Goal: Task Accomplishment & Management: Use online tool/utility

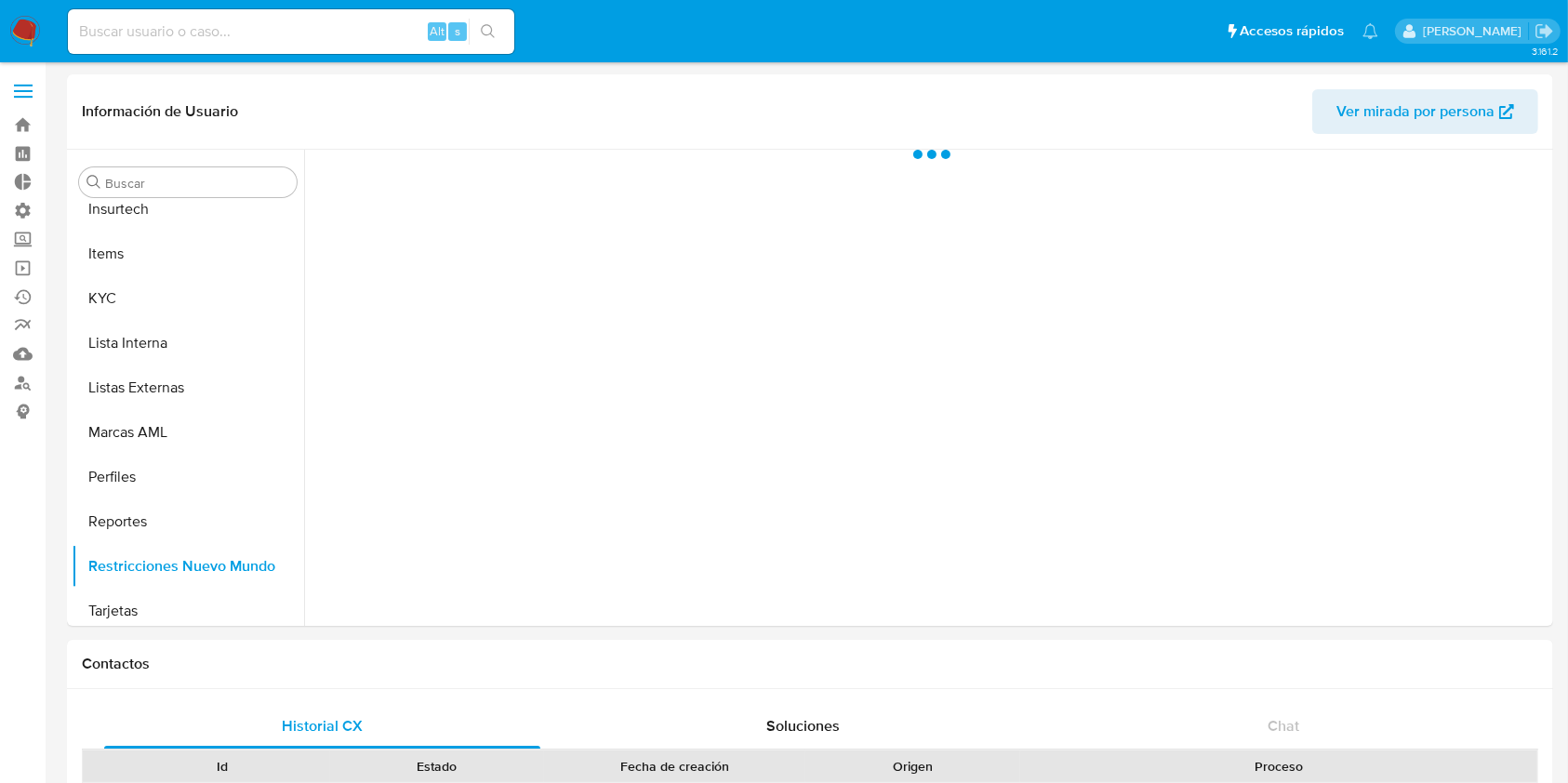
scroll to position [921, 0]
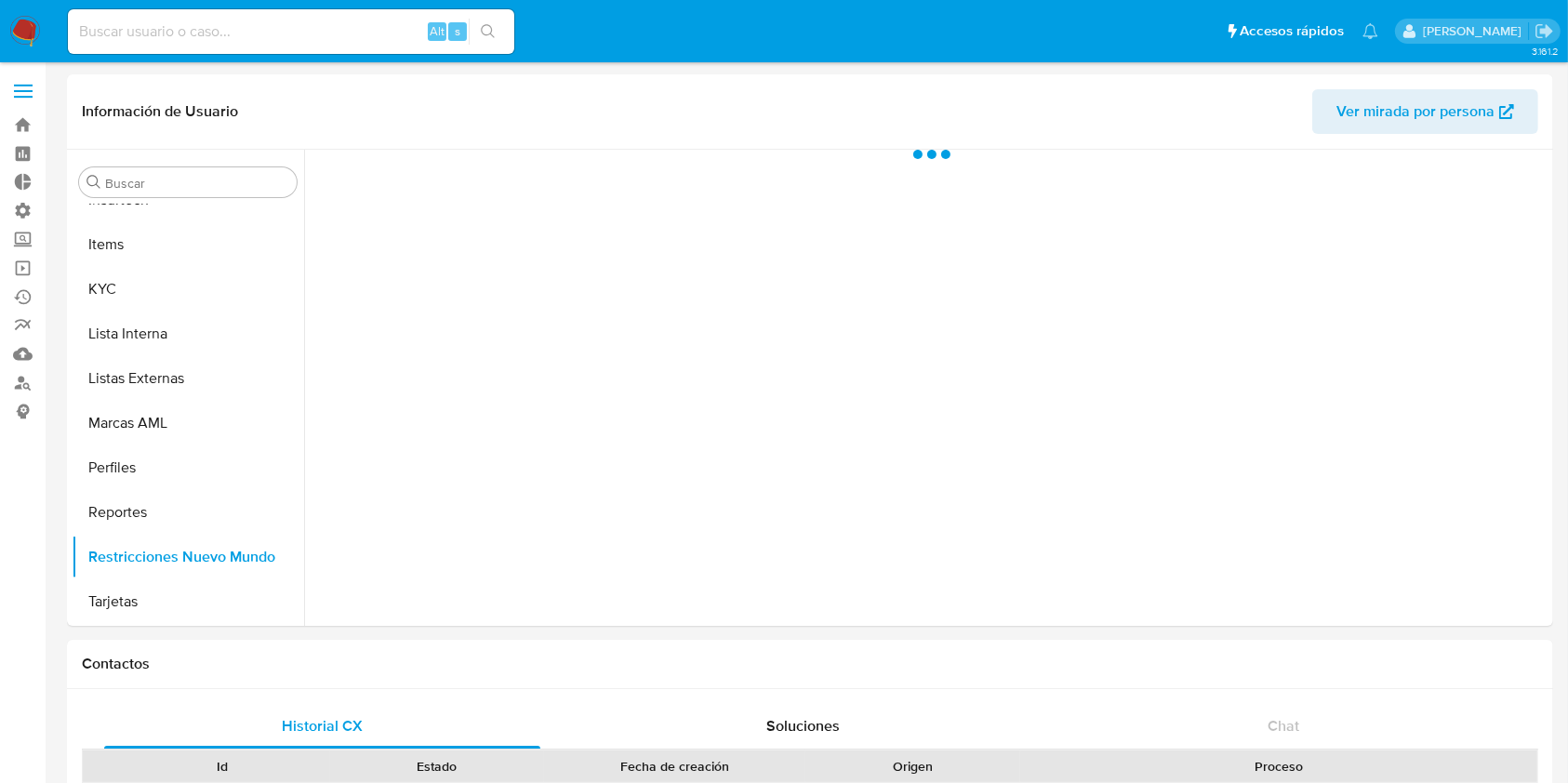
select select "10"
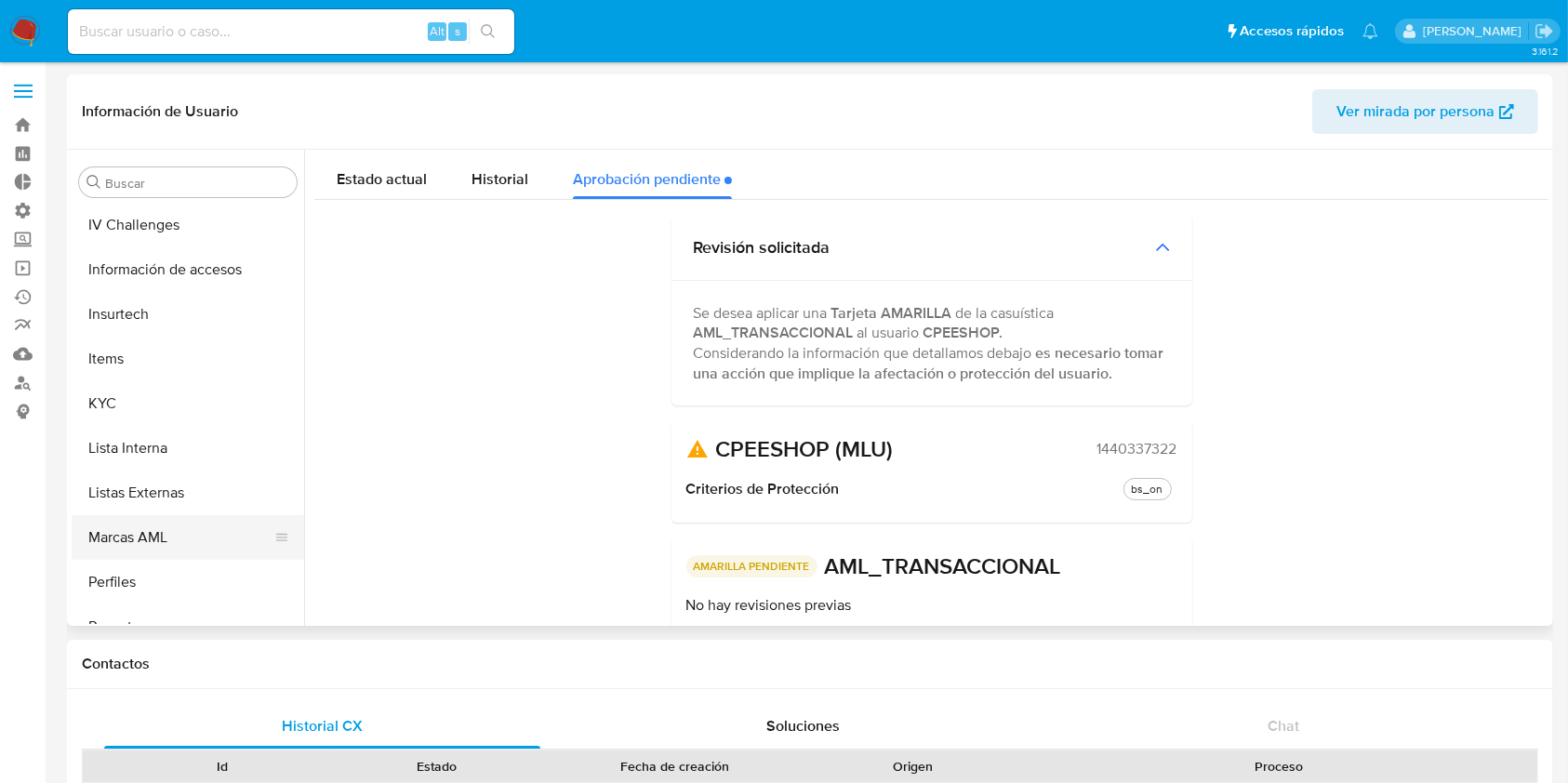
scroll to position [800, 0]
click at [129, 408] on button "KYC" at bounding box center [188, 410] width 233 height 45
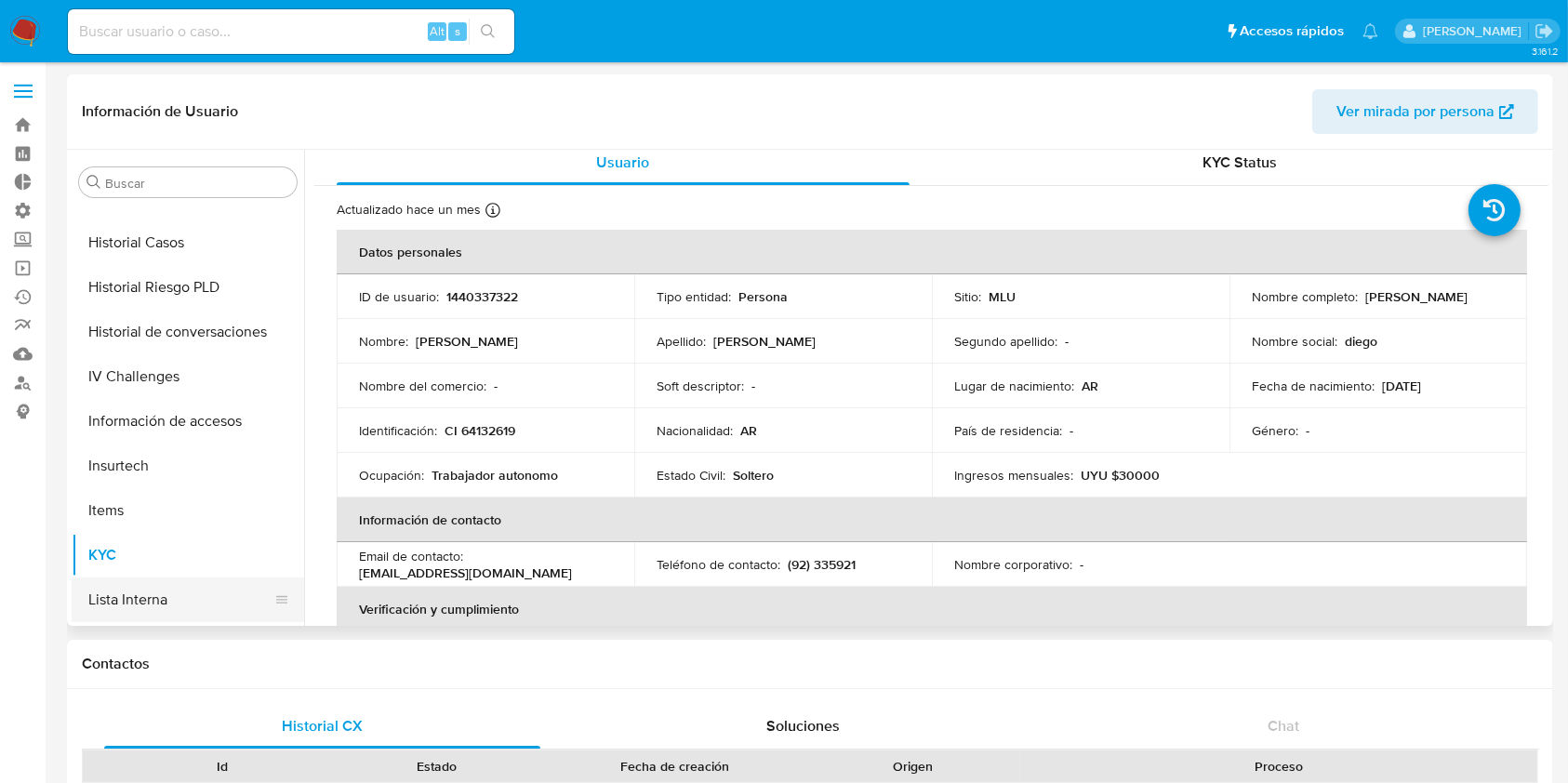
scroll to position [649, 0]
click at [171, 256] on button "Historial Casos" at bounding box center [180, 248] width 218 height 45
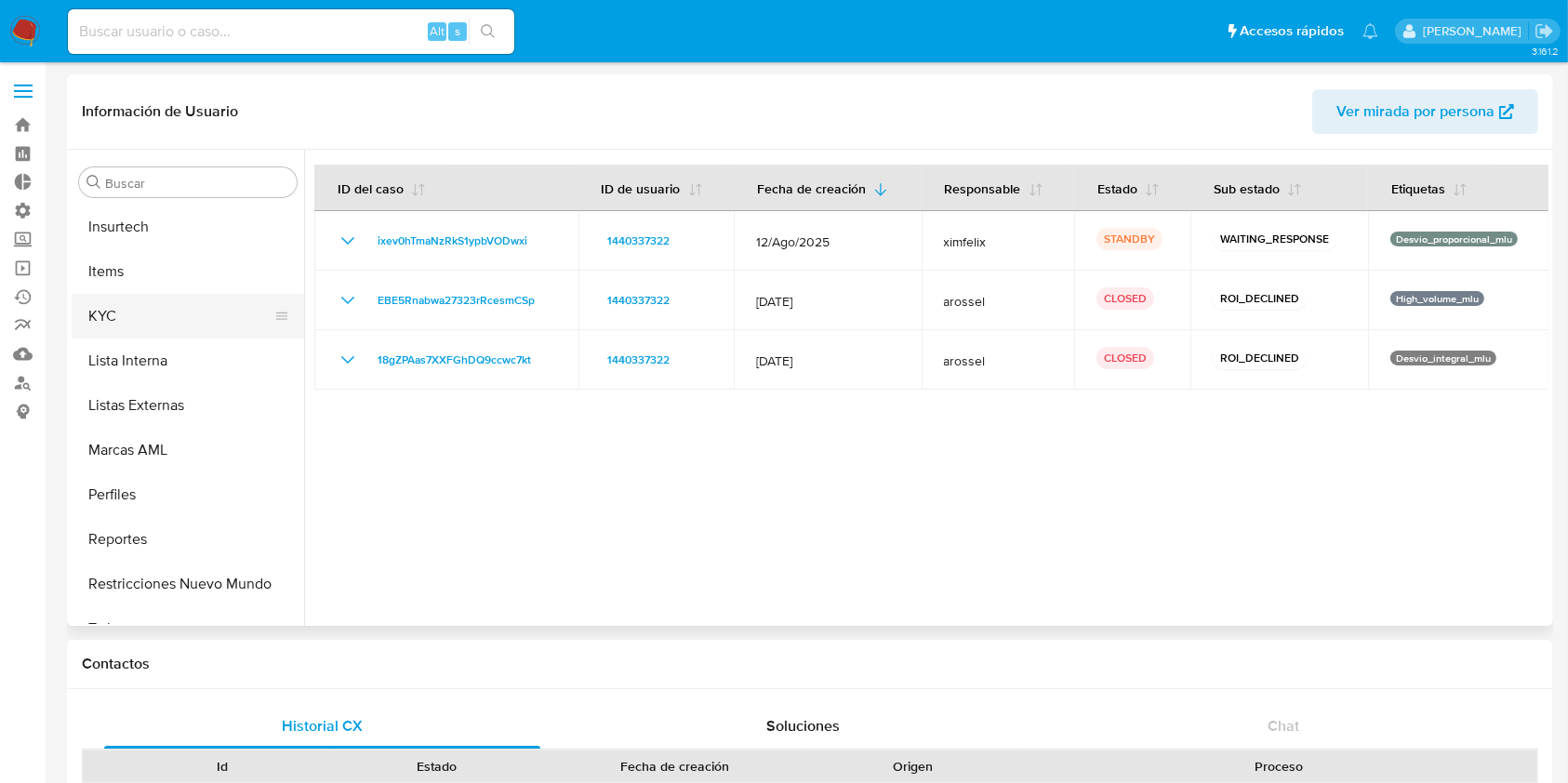
scroll to position [921, 0]
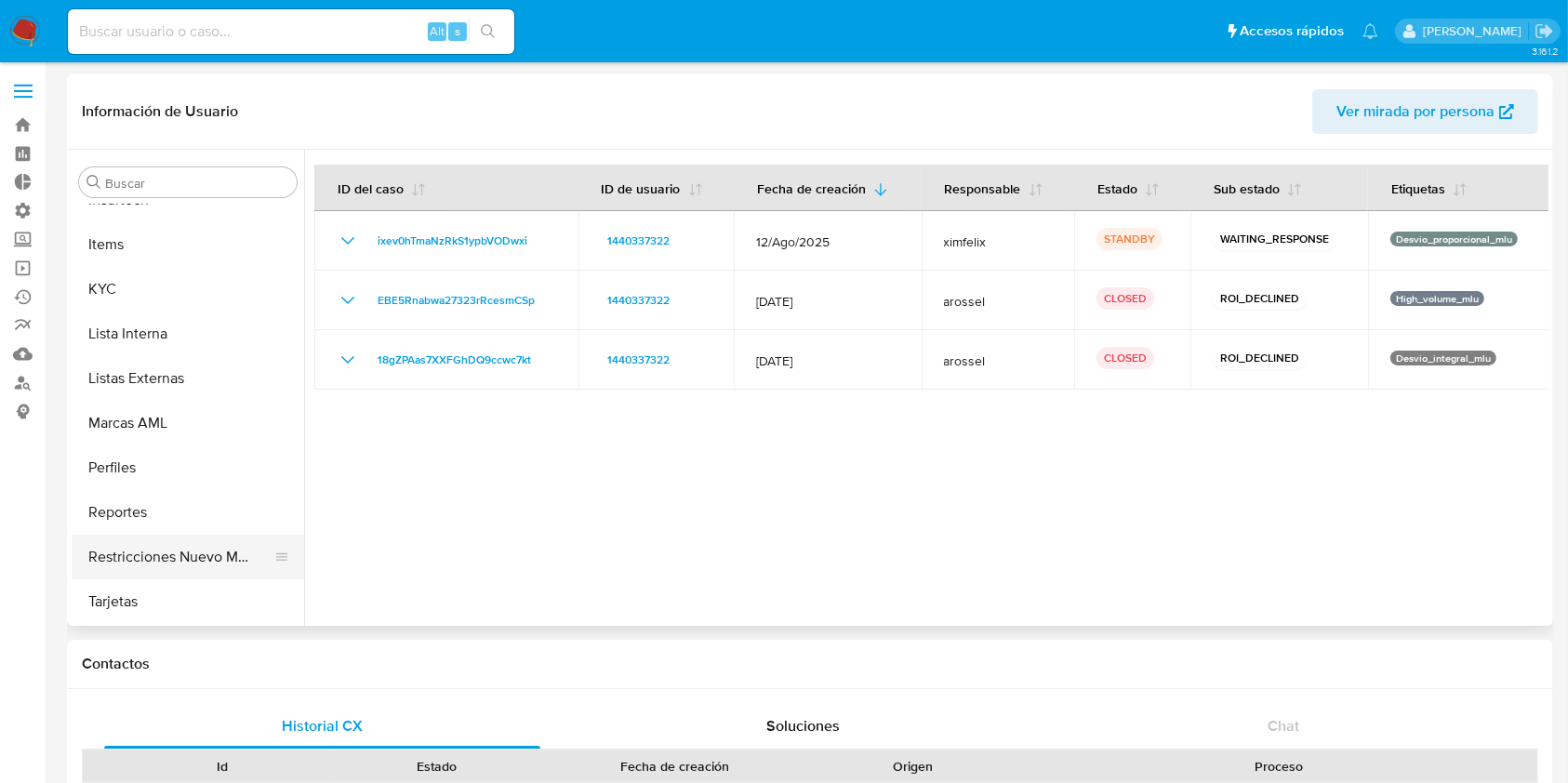
click at [192, 556] on button "Restricciones Nuevo Mundo" at bounding box center [180, 558] width 218 height 45
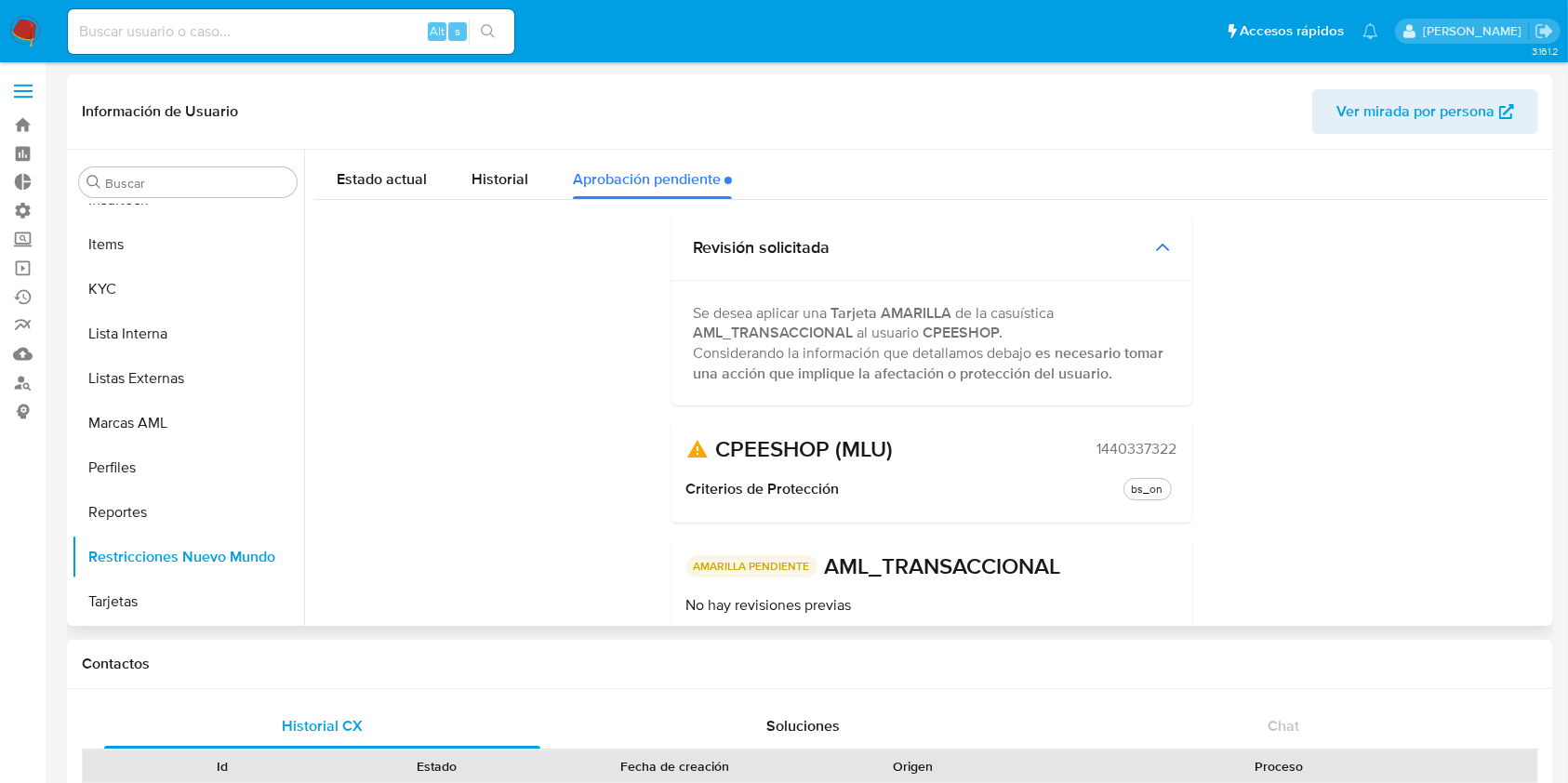
scroll to position [1, 0]
click at [486, 175] on span "Historial" at bounding box center [499, 178] width 57 height 22
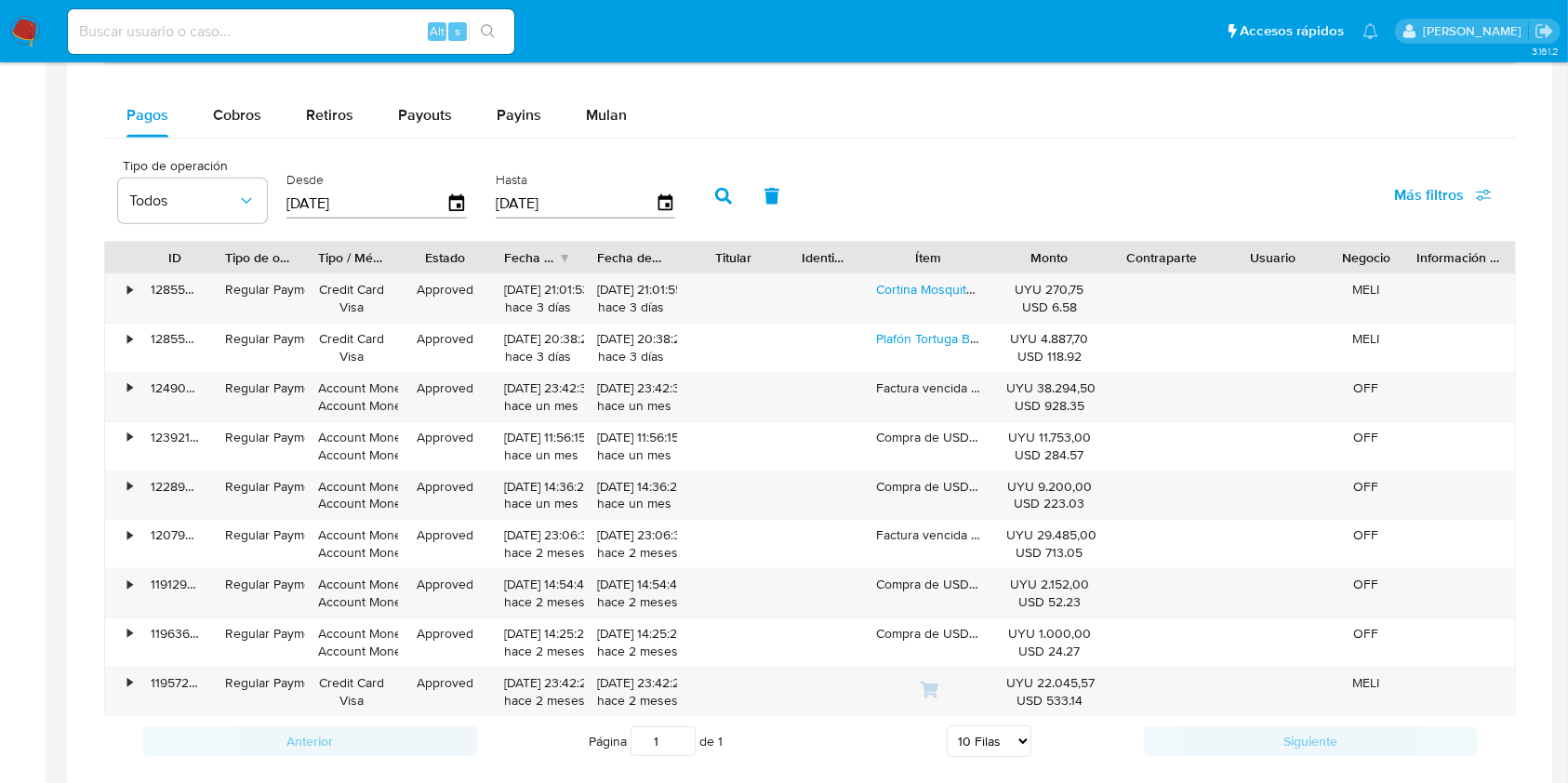
scroll to position [1203, 0]
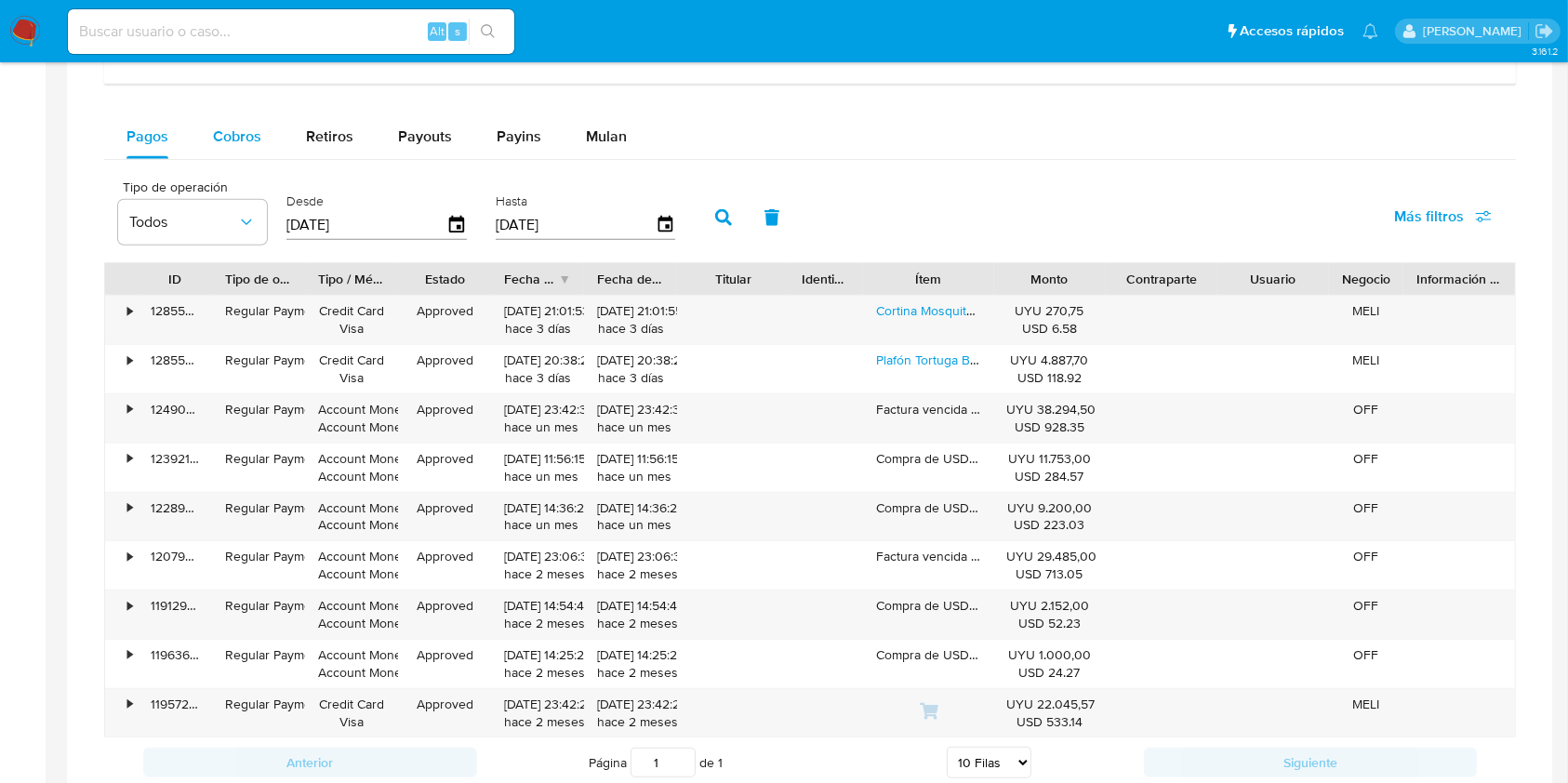
click at [254, 138] on span "Cobros" at bounding box center [237, 136] width 49 height 22
select select "10"
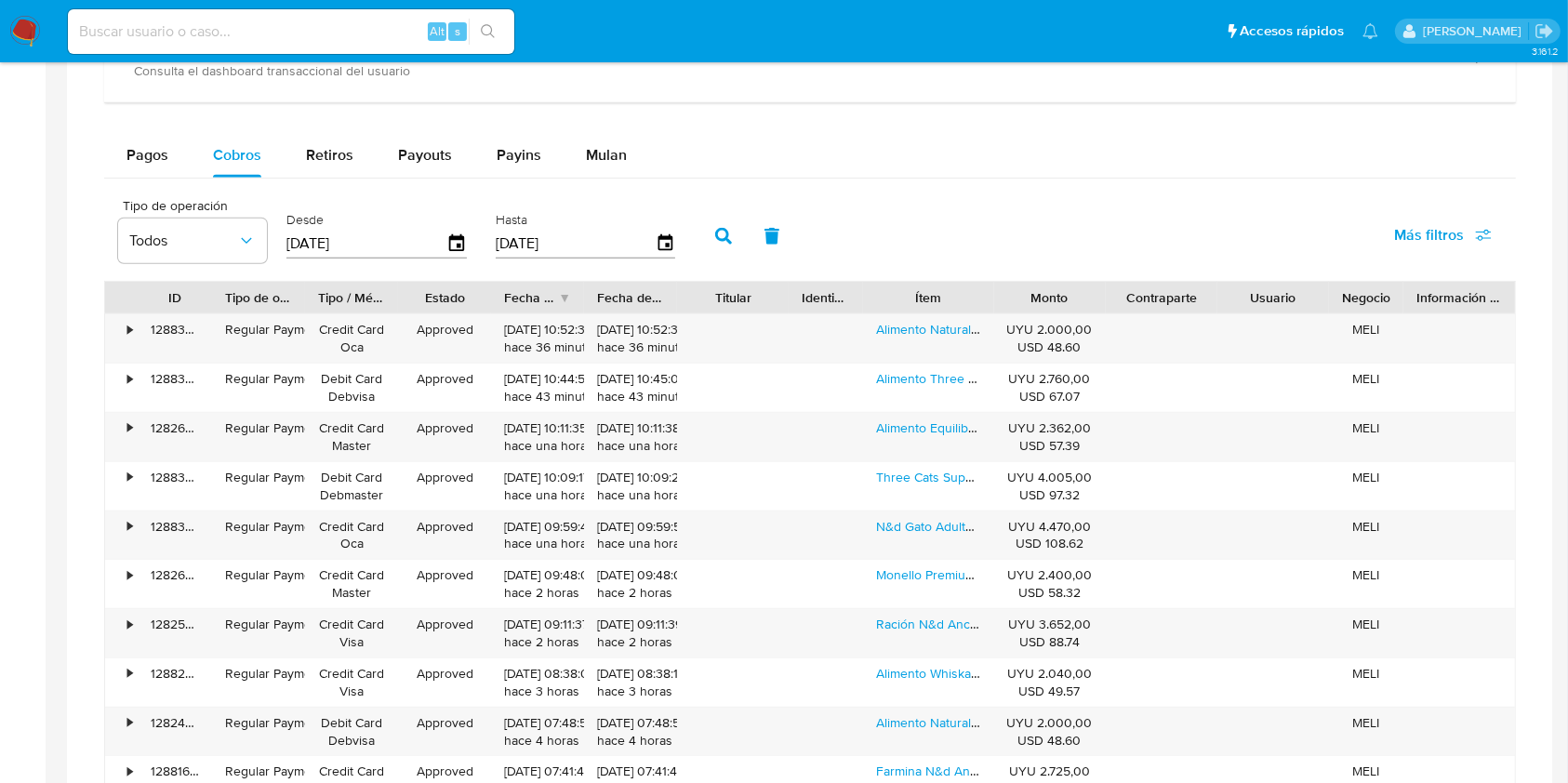
scroll to position [1183, 0]
drag, startPoint x: 989, startPoint y: 302, endPoint x: 1153, endPoint y: 309, distance: 164.1
click at [1153, 309] on div "ID Tipo de operación Tipo / Método Estado Fecha de creación Fecha de aprobación…" at bounding box center [810, 298] width 1410 height 32
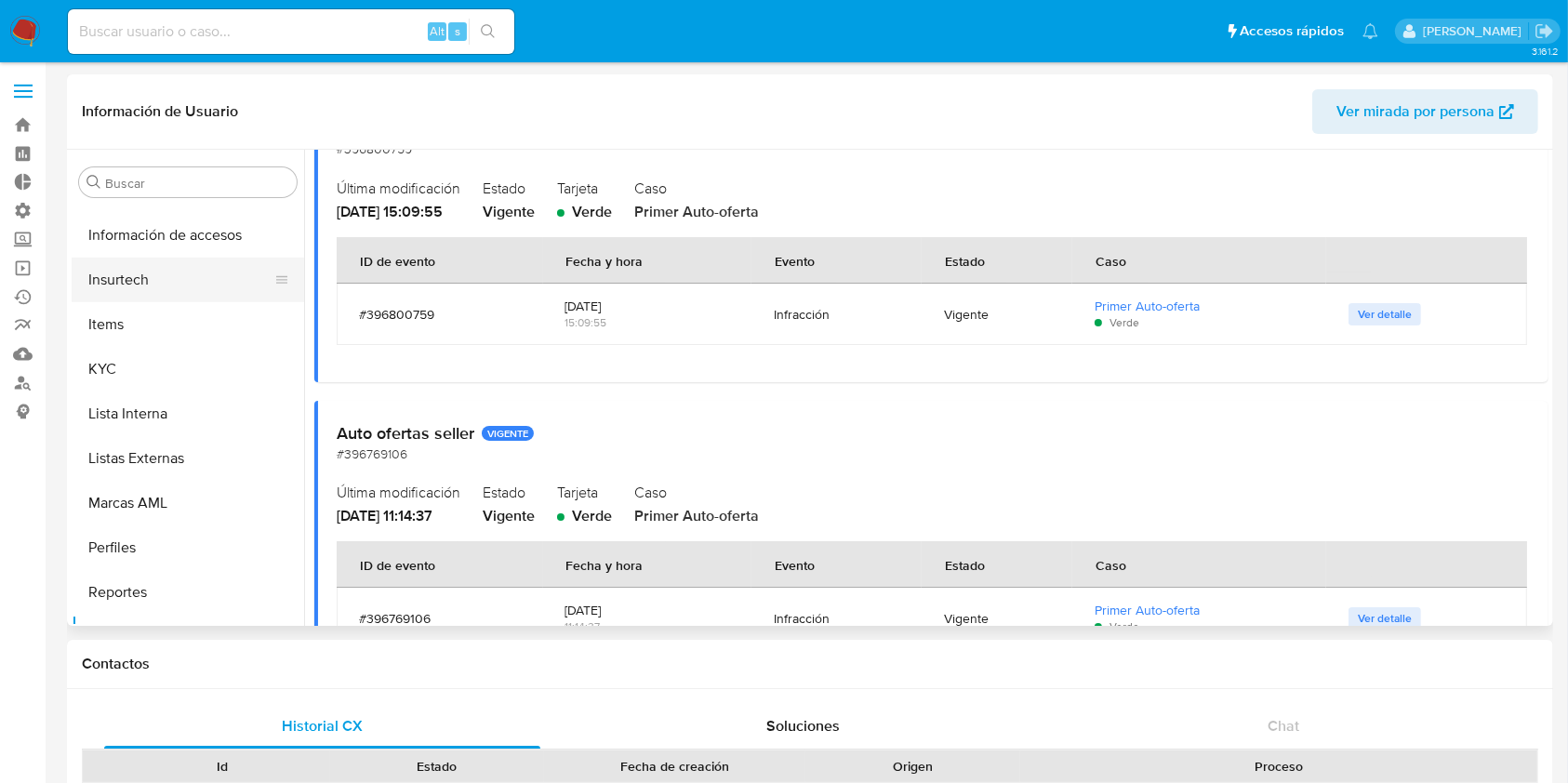
scroll to position [841, 0]
click at [788, 745] on div "Soluciones" at bounding box center [803, 727] width 436 height 45
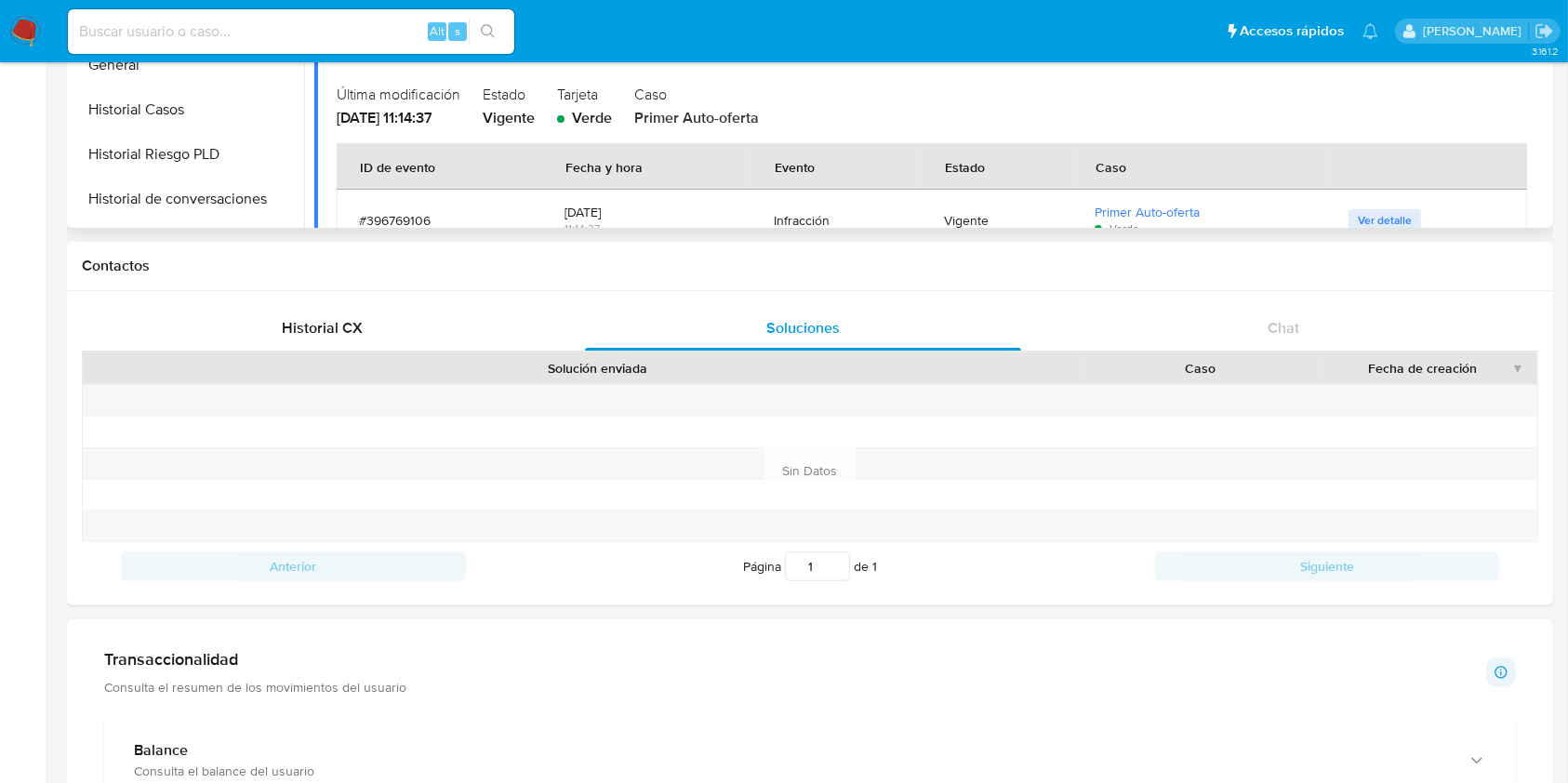
scroll to position [388, 0]
click at [182, 198] on button "Historial de conversaciones" at bounding box center [180, 200] width 218 height 45
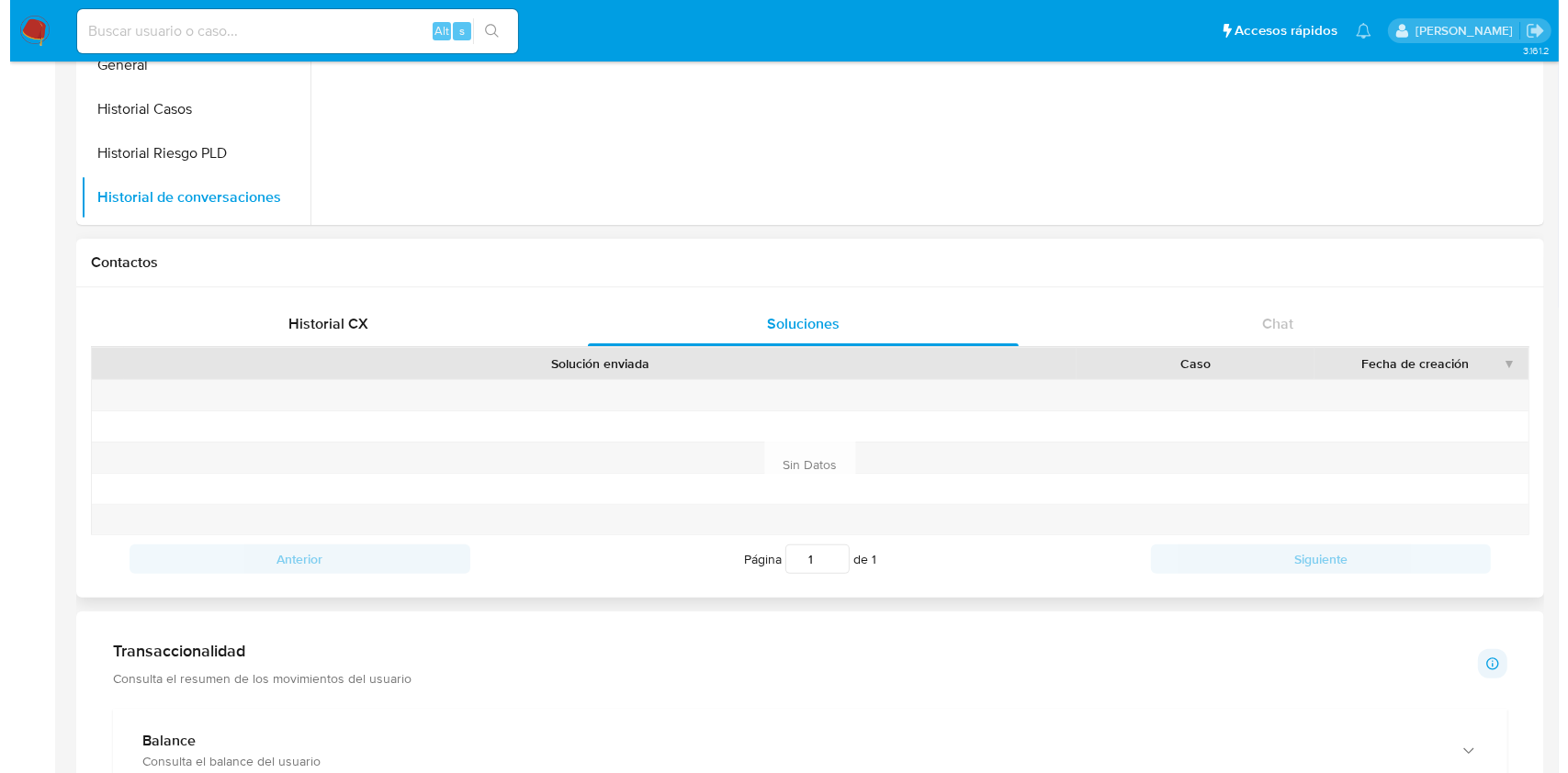
scroll to position [0, 0]
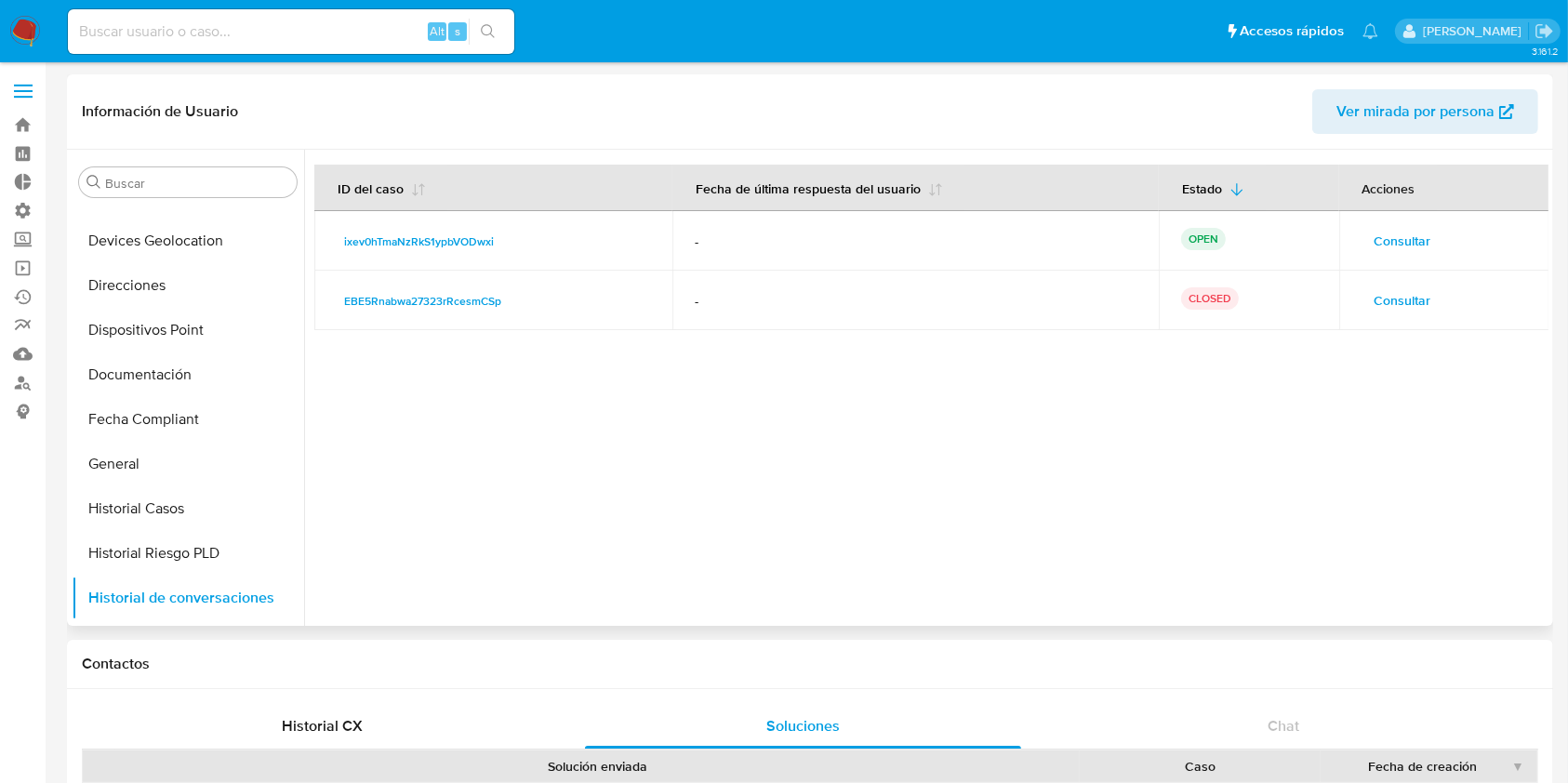
click at [1378, 230] on span "Consultar" at bounding box center [1403, 241] width 57 height 26
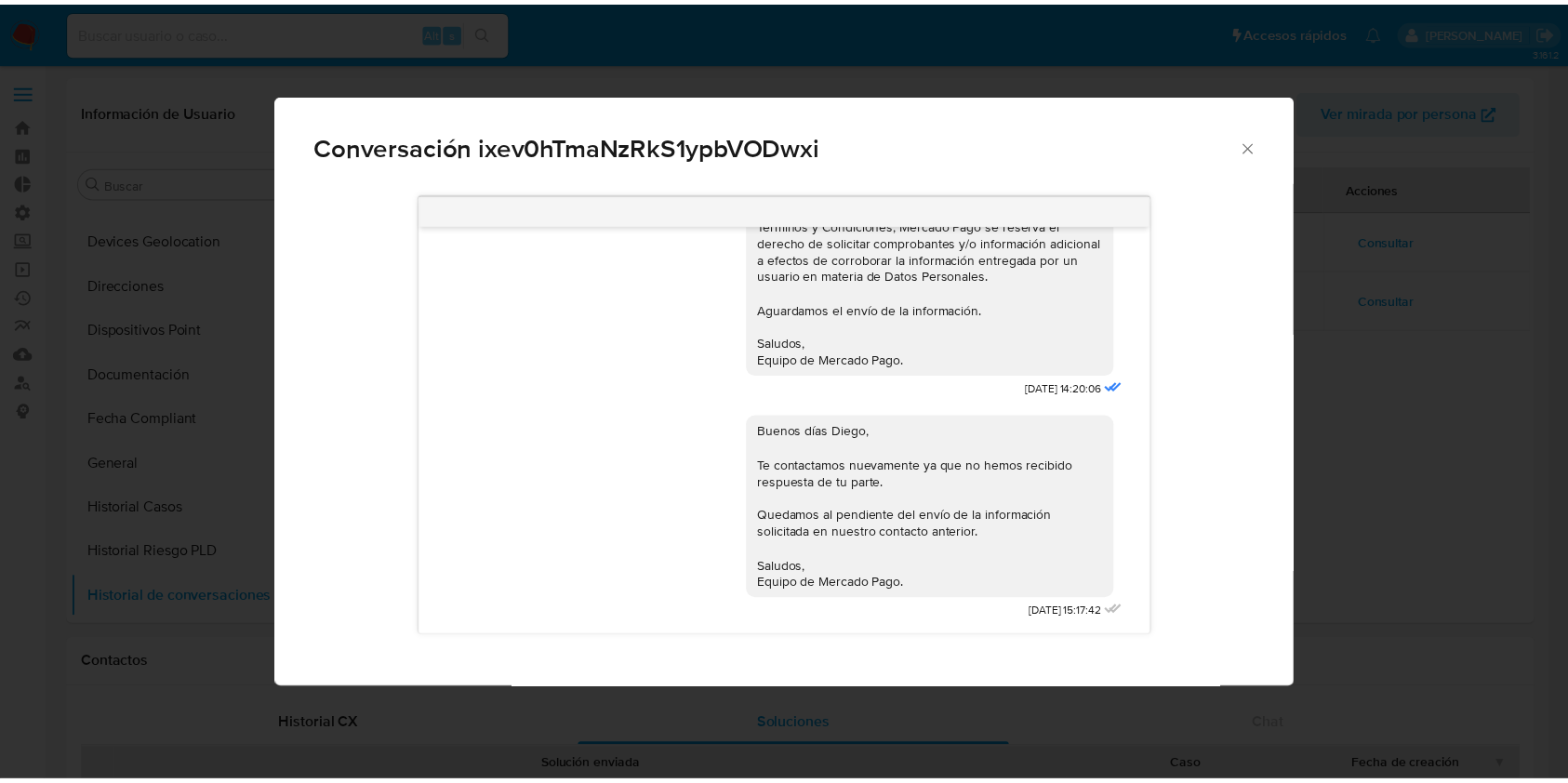
scroll to position [545, 0]
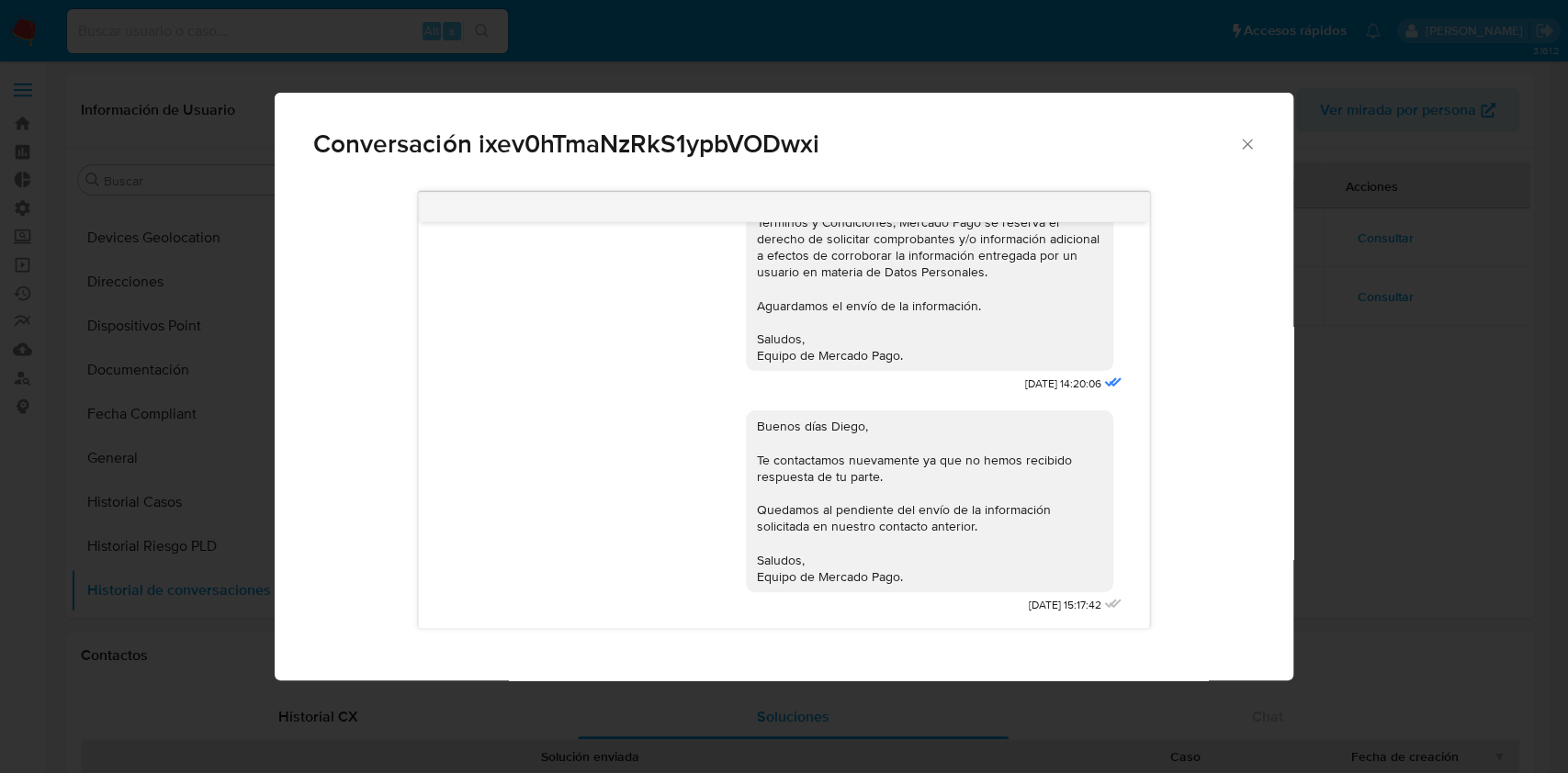
click at [1306, 518] on div "Conversación ixev0hTmaNzRkS1ypbVODwxi Buenos días Diego, Te contactamos ya que …" at bounding box center [784, 386] width 1568 height 773
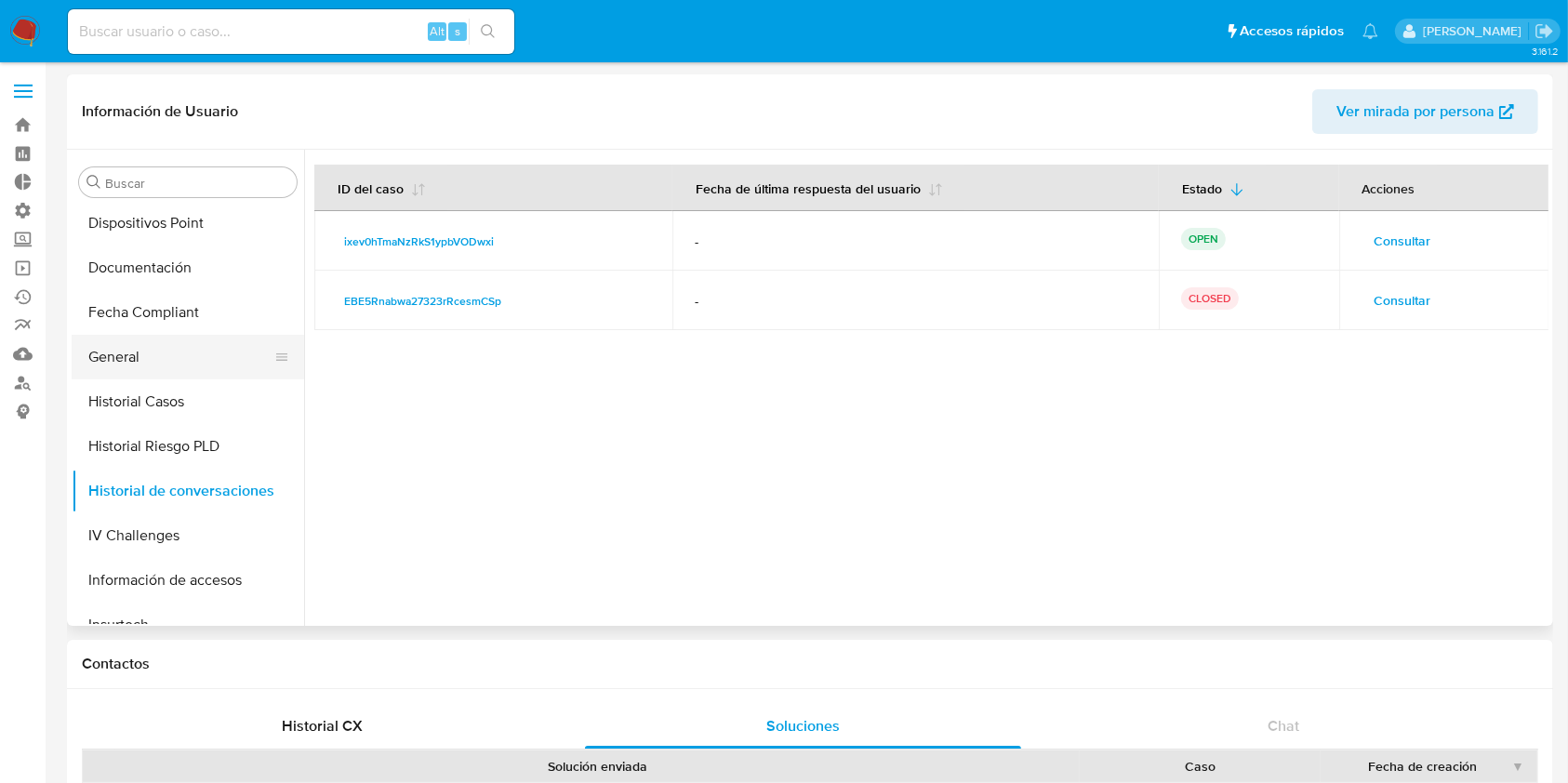
scroll to position [921, 0]
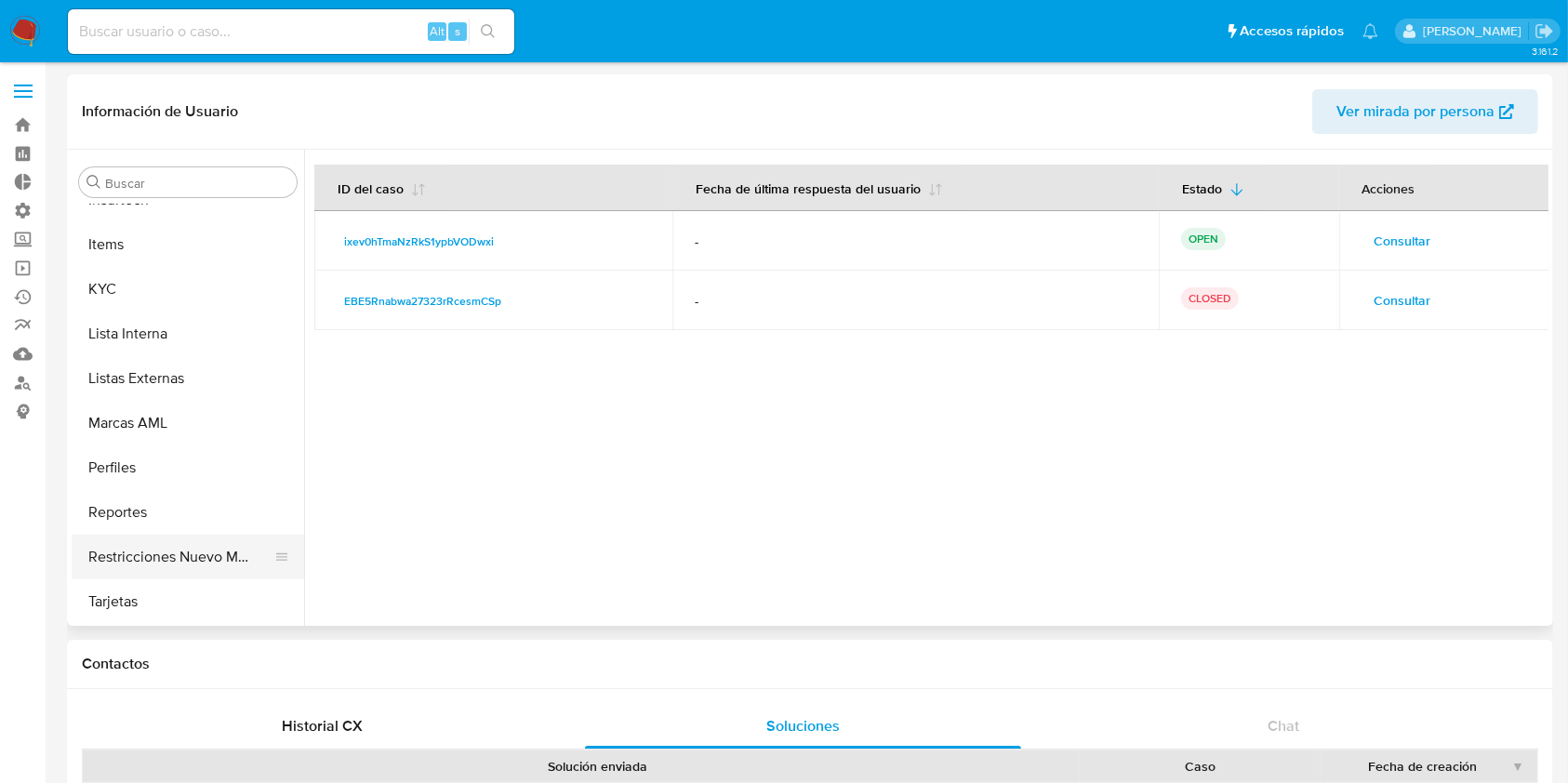
click at [222, 556] on button "Restricciones Nuevo Mundo" at bounding box center [180, 558] width 218 height 45
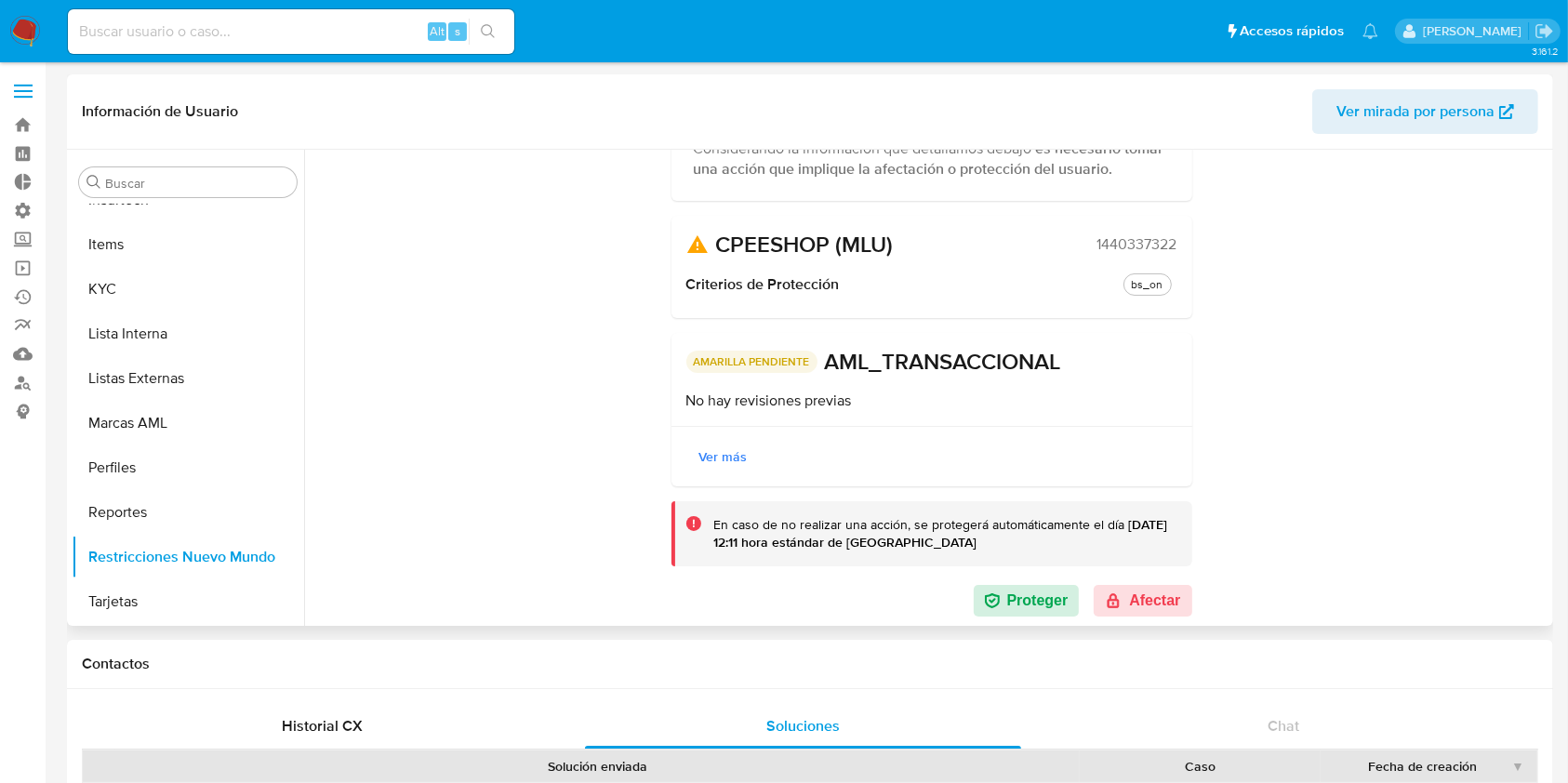
scroll to position [204, 0]
click at [1161, 602] on button "Afectar" at bounding box center [1143, 602] width 97 height 32
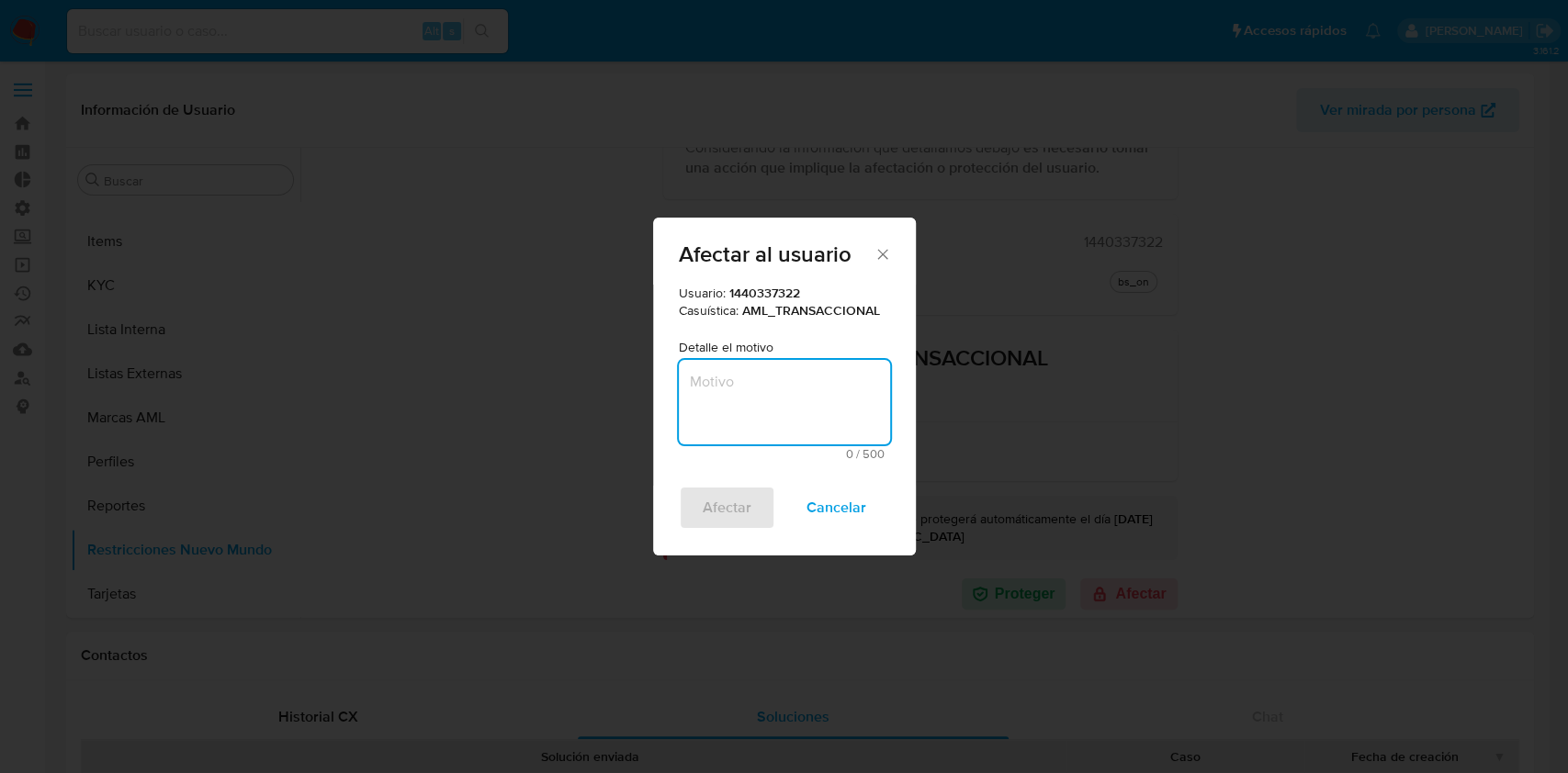
click at [820, 415] on textarea "Motivo" at bounding box center [784, 402] width 211 height 84
type textarea "Cliente no responde a pesar de ver la solicitud de documentación."
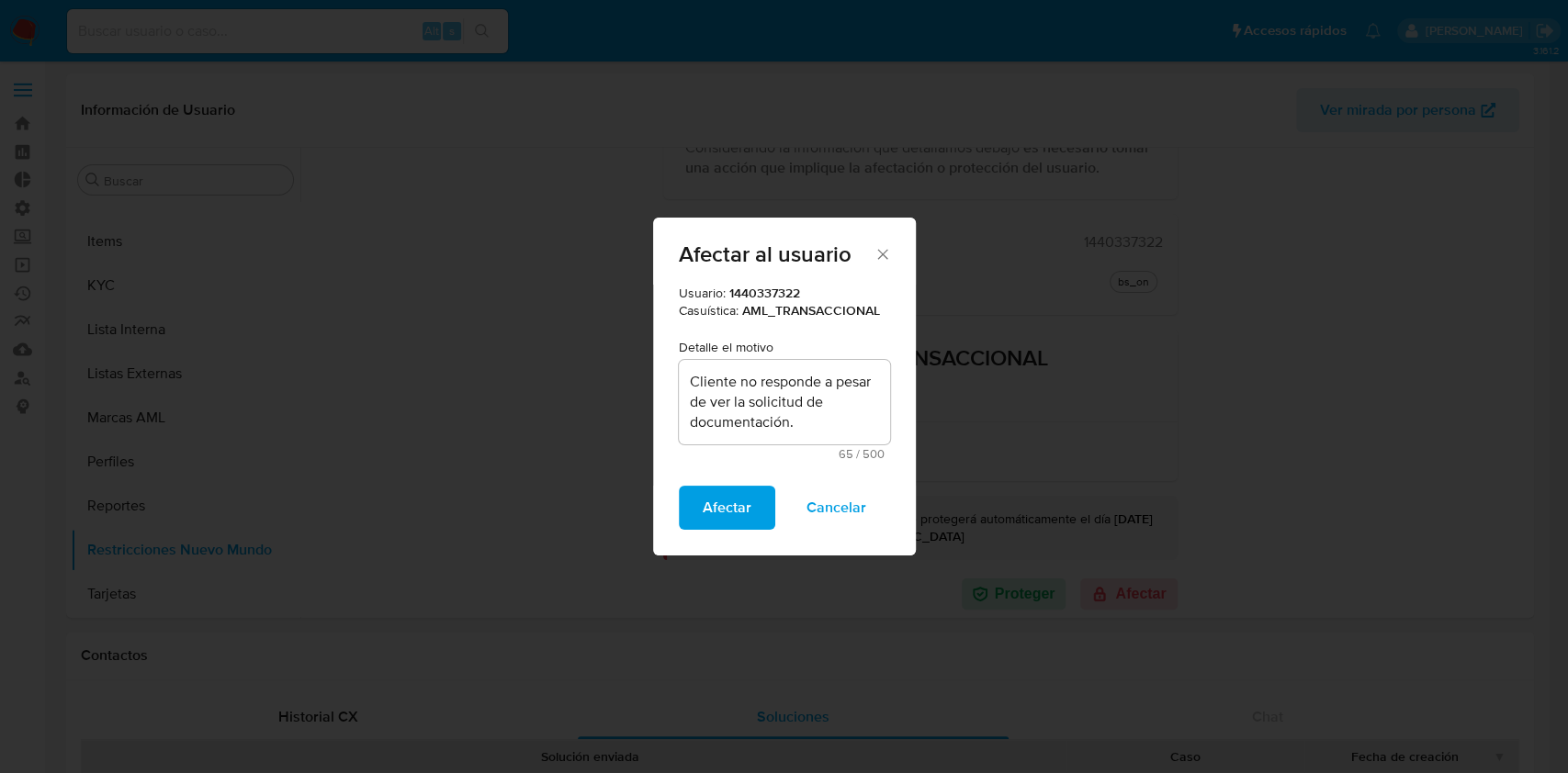
click at [717, 524] on span "Afectar" at bounding box center [727, 508] width 49 height 41
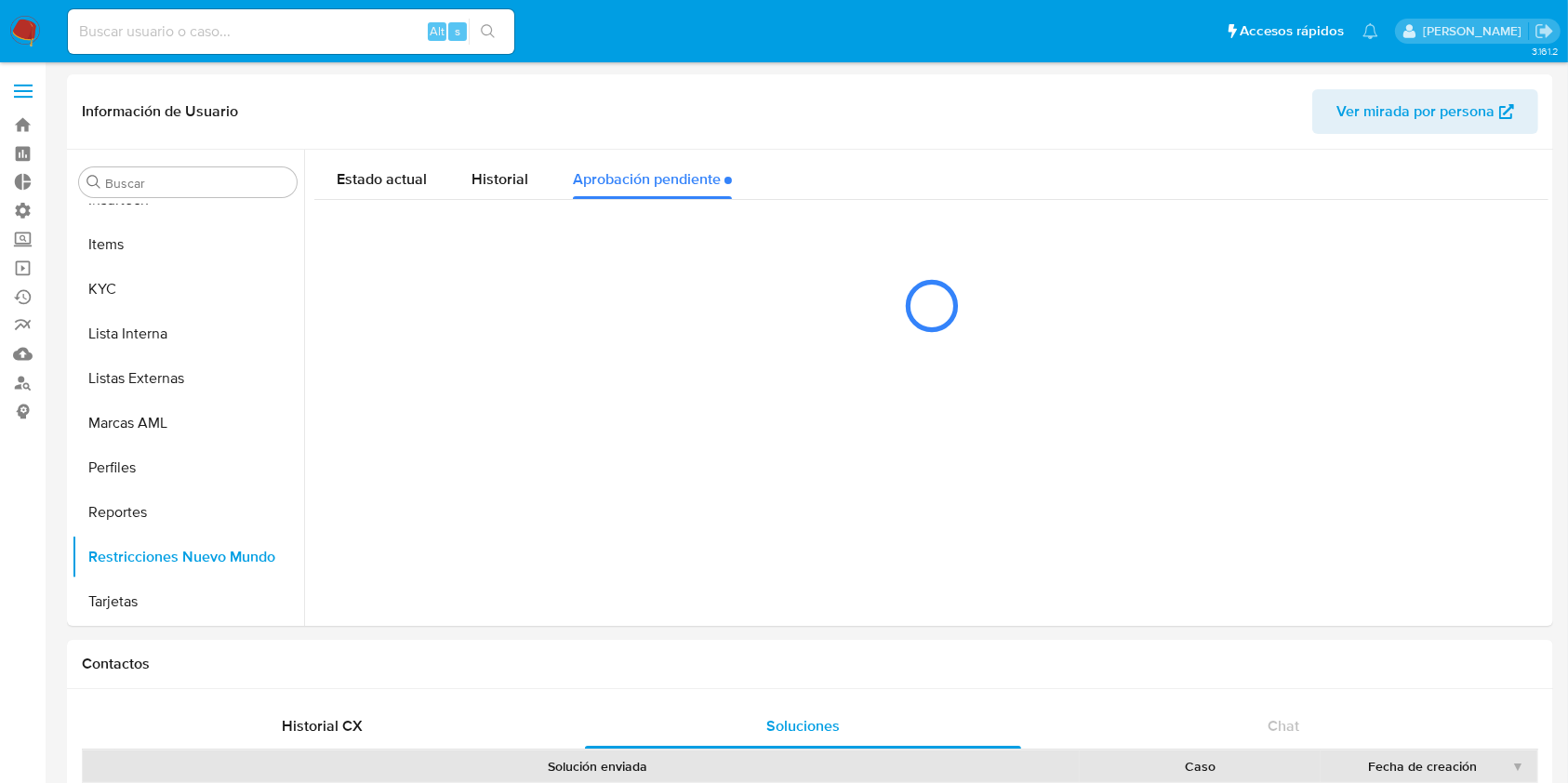
scroll to position [0, 0]
